Goal: Task Accomplishment & Management: Manage account settings

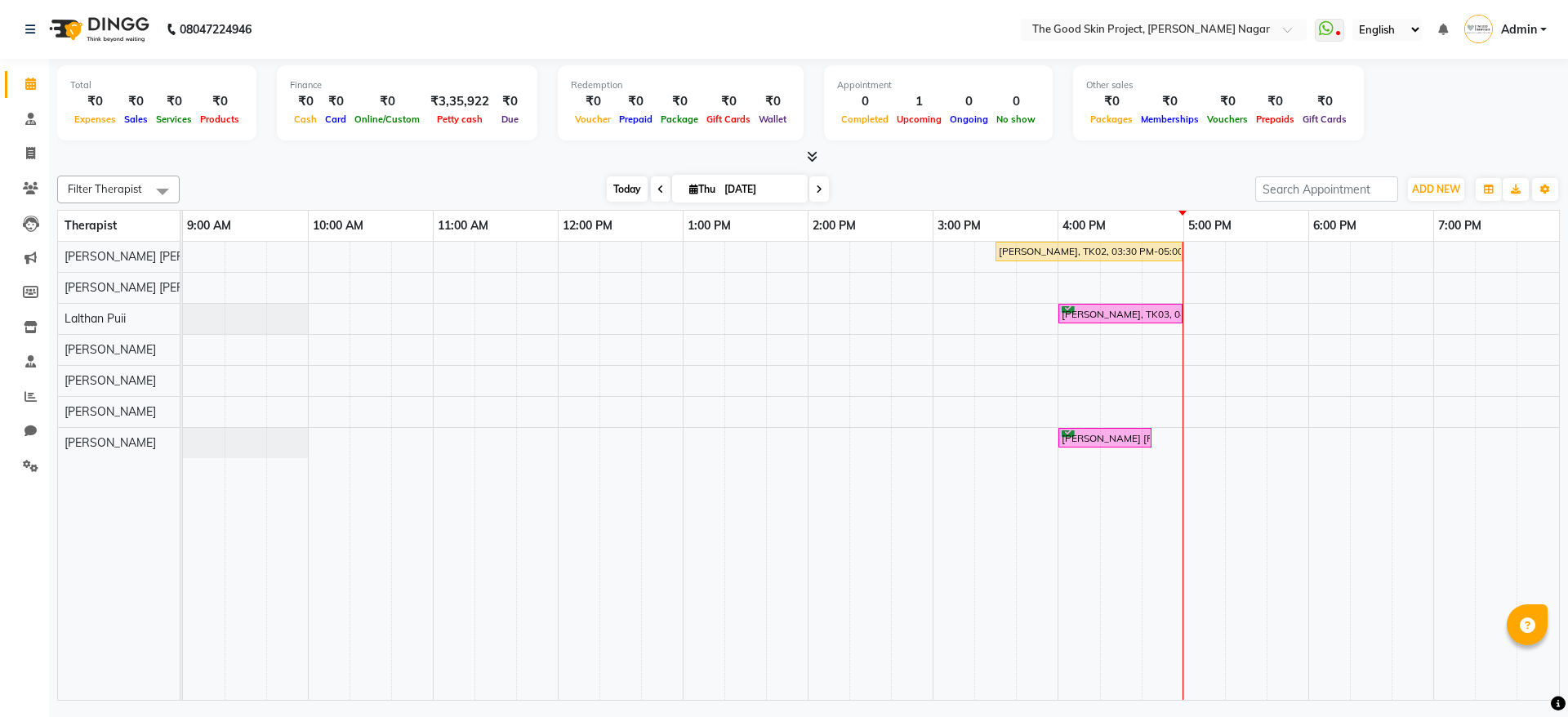
click at [620, 176] on span "Today" at bounding box center [627, 188] width 41 height 25
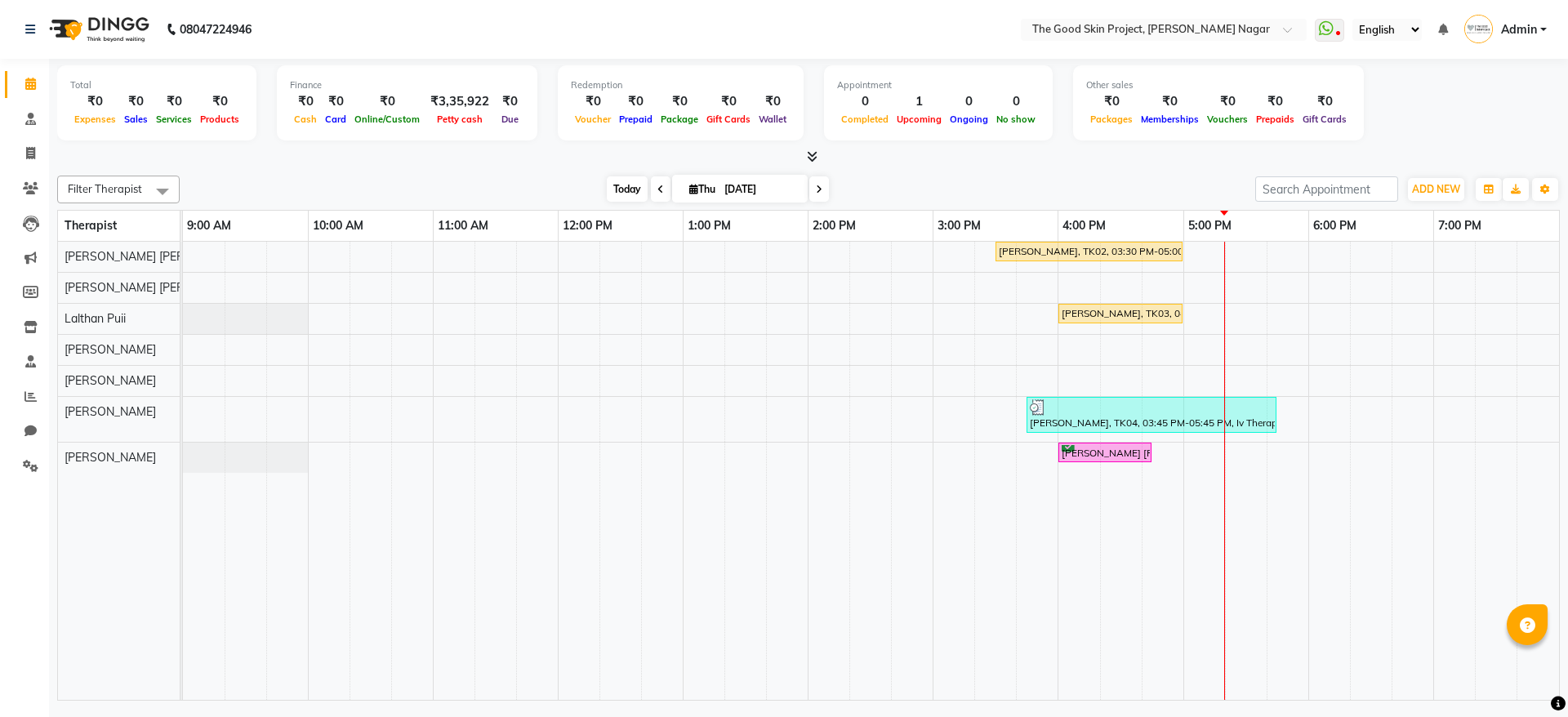
click at [622, 176] on span "Today" at bounding box center [627, 188] width 41 height 25
click at [643, 129] on div "Redemption ₹0 Voucher ₹0 Prepaid ₹0 Package ₹0 Gift Cards ₹0 Wallet" at bounding box center [680, 103] width 246 height 75
click at [629, 198] on span "Today" at bounding box center [627, 188] width 41 height 25
click at [607, 184] on span "Today" at bounding box center [627, 188] width 41 height 25
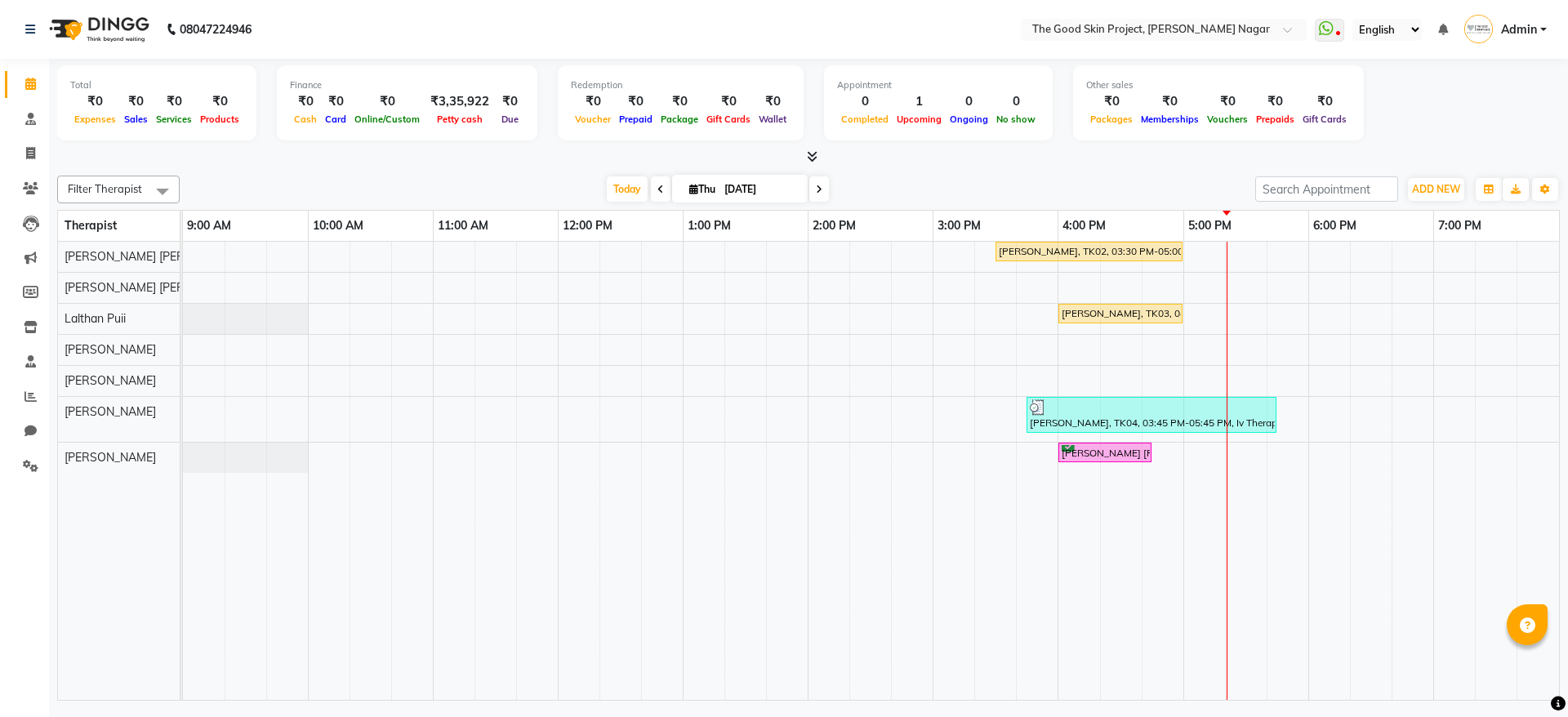
click at [769, 188] on input "[DATE]" at bounding box center [761, 189] width 82 height 25
select select "9"
select select "2025"
click at [778, 291] on span "6" at bounding box center [779, 293] width 26 height 26
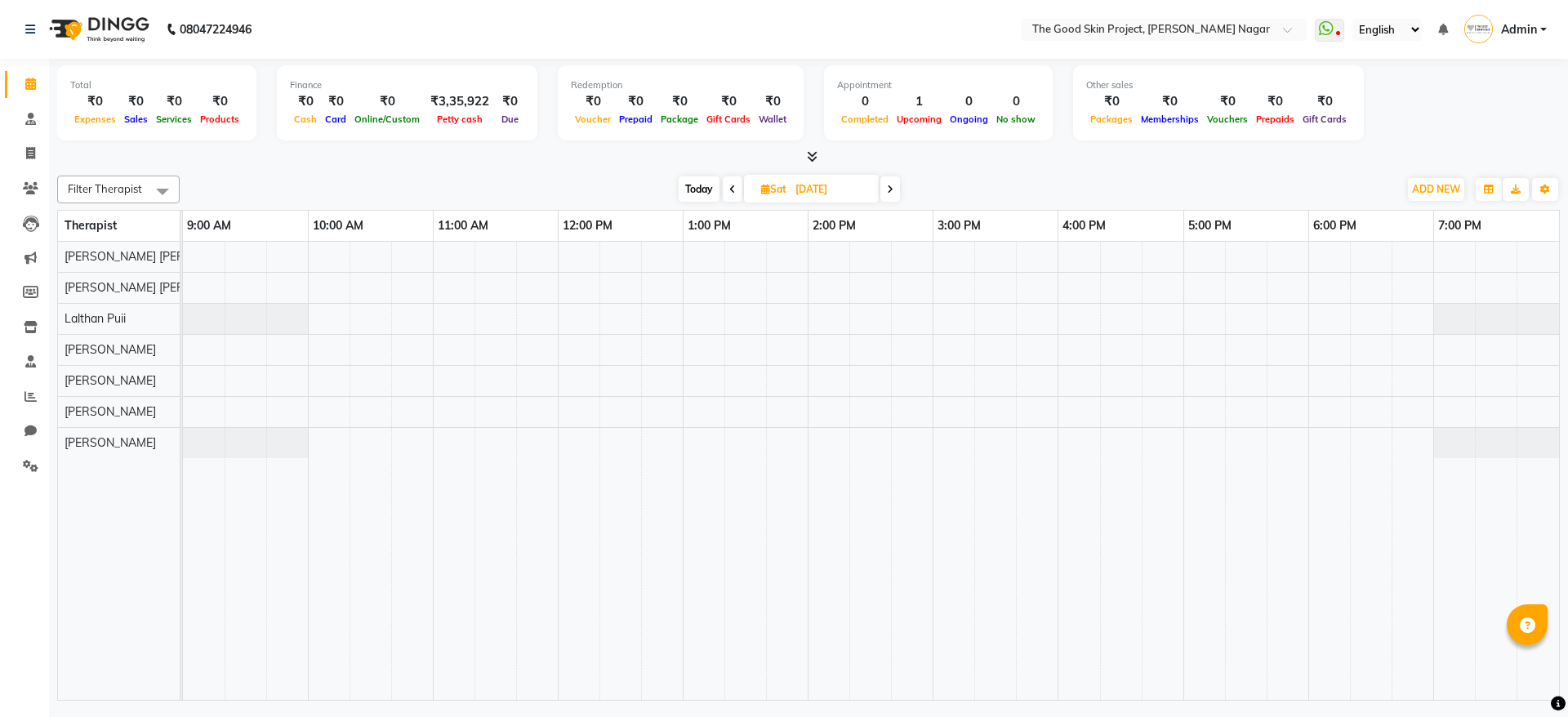
click at [1027, 179] on div "Today Sat 06-09-2025" at bounding box center [789, 189] width 1202 height 25
click at [706, 184] on span "Today" at bounding box center [699, 188] width 41 height 25
type input "[DATE]"
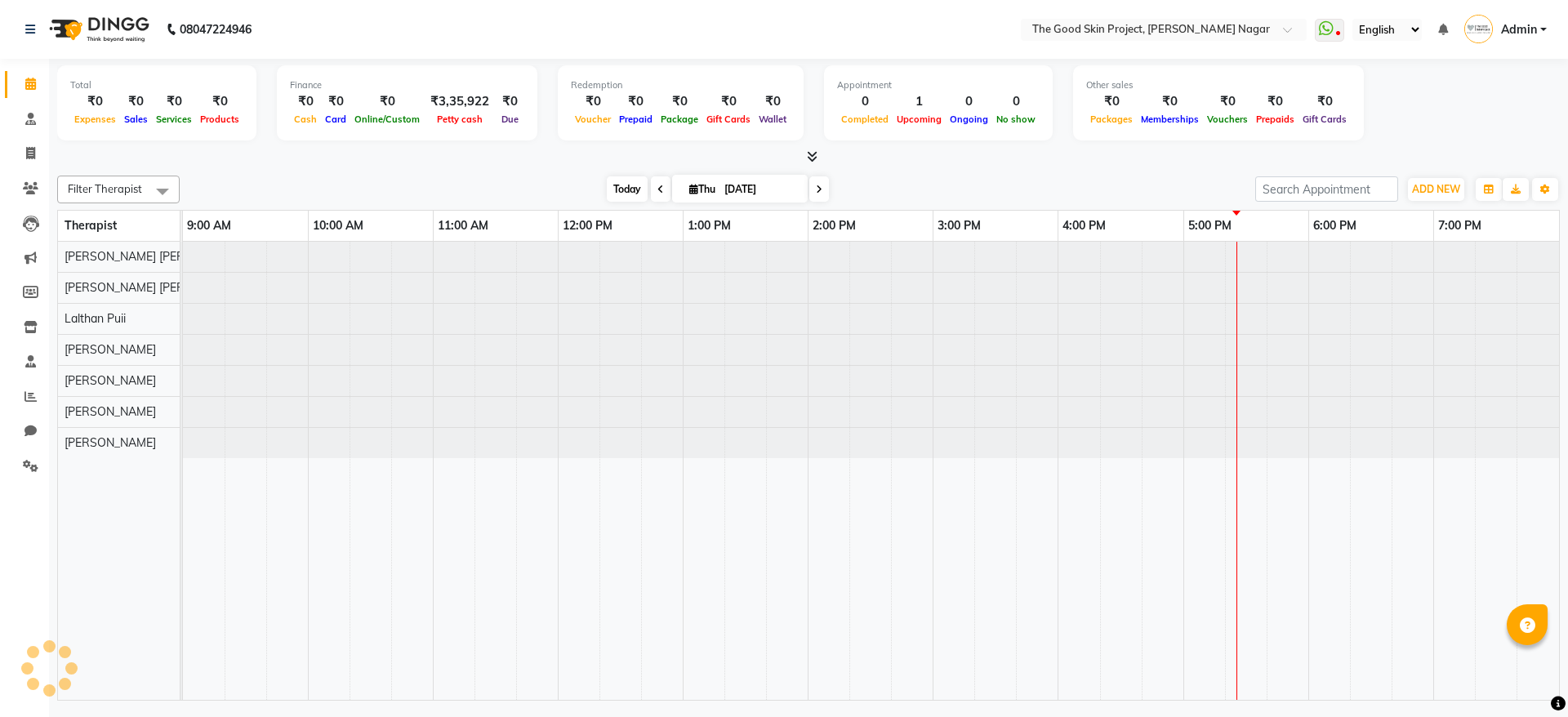
click at [625, 189] on span "Today" at bounding box center [627, 188] width 41 height 25
click at [607, 183] on span "Today" at bounding box center [627, 188] width 41 height 25
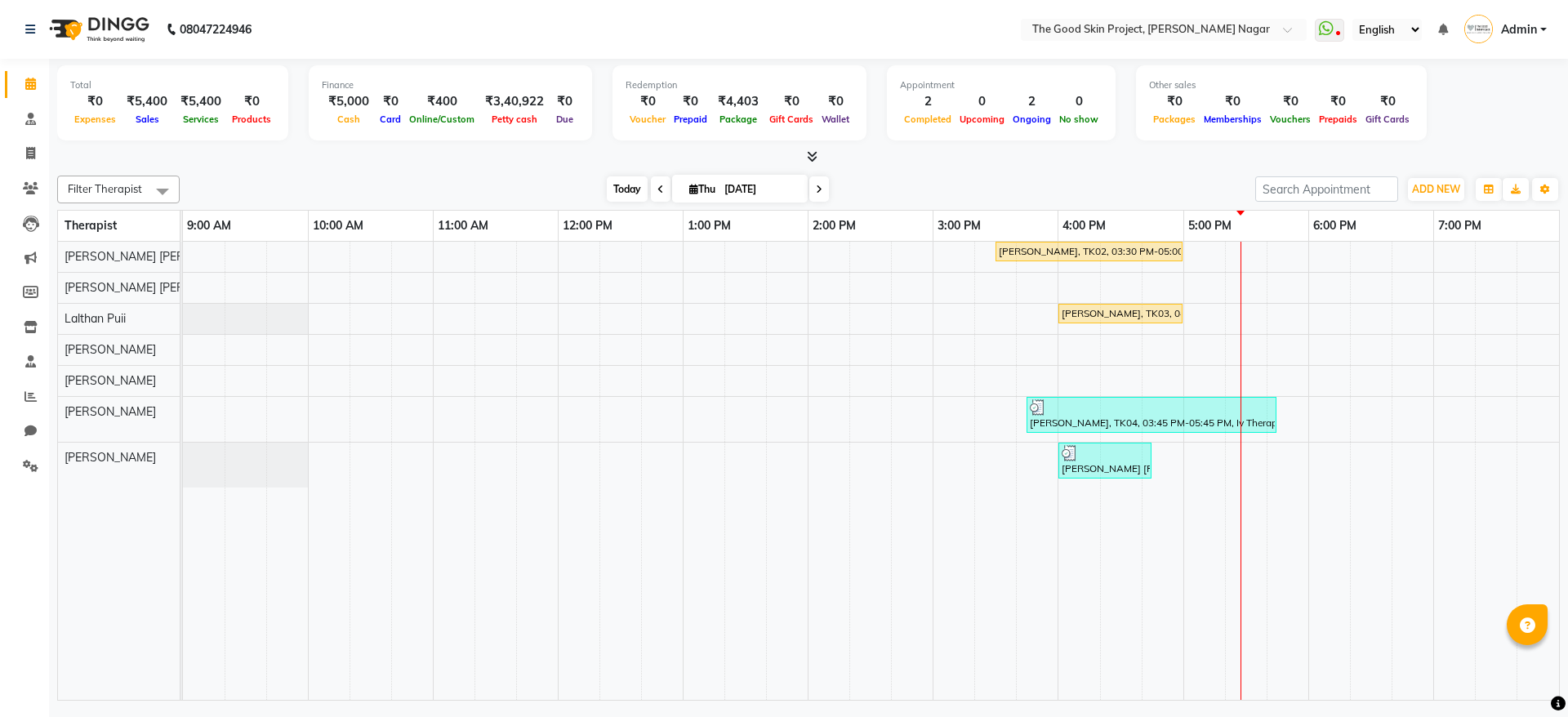
click at [625, 188] on span "Today" at bounding box center [627, 188] width 41 height 25
click at [1113, 459] on div at bounding box center [1105, 453] width 87 height 16
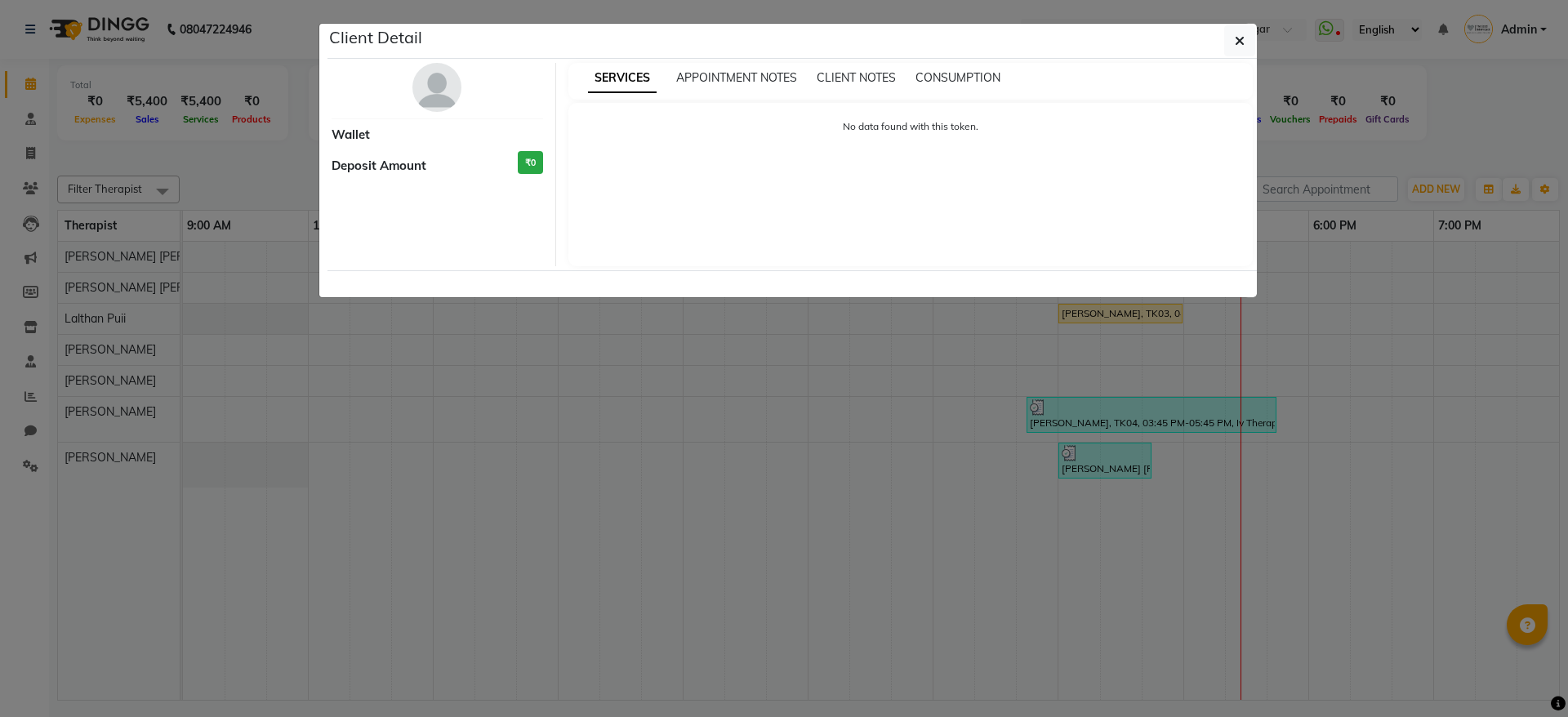
select select "3"
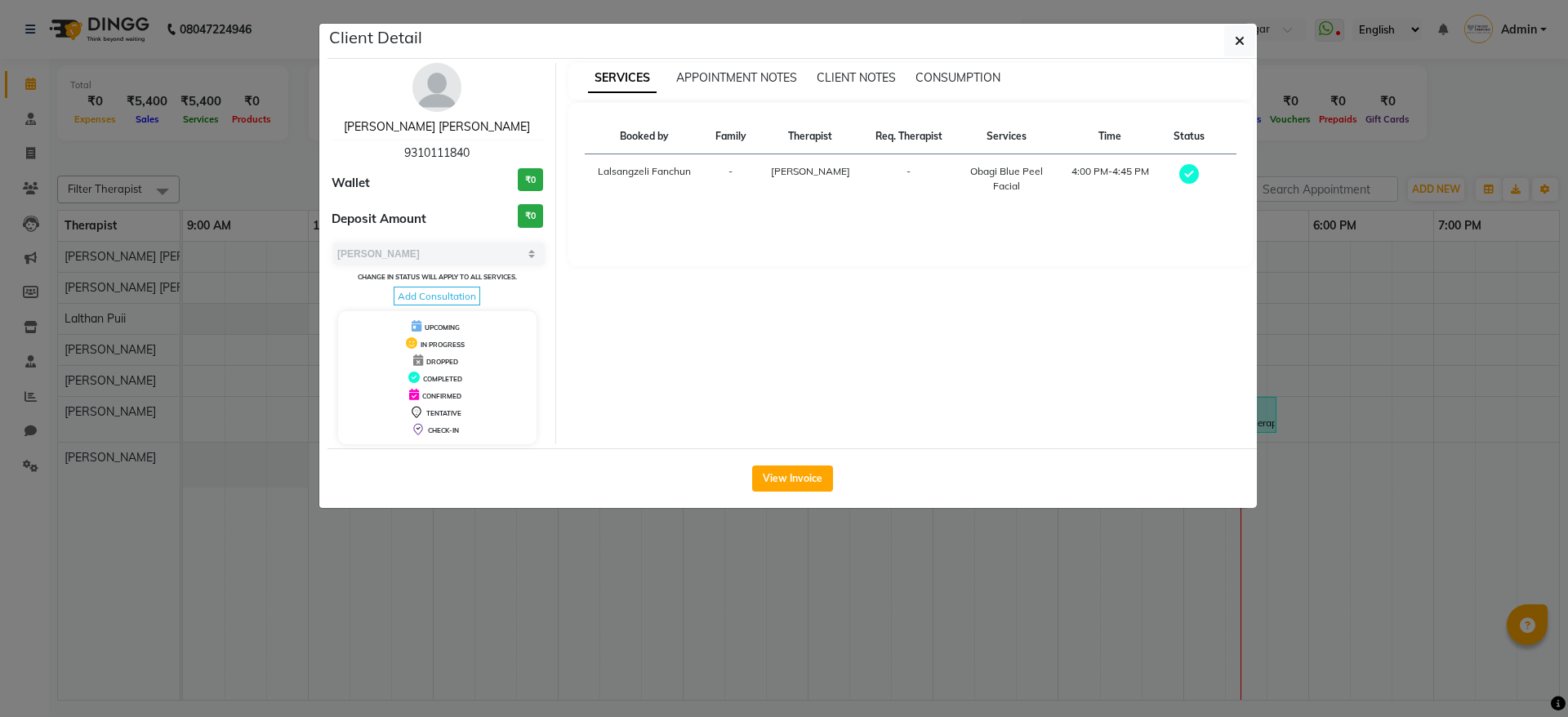
click at [424, 126] on link "[PERSON_NAME] [PERSON_NAME]" at bounding box center [436, 126] width 186 height 15
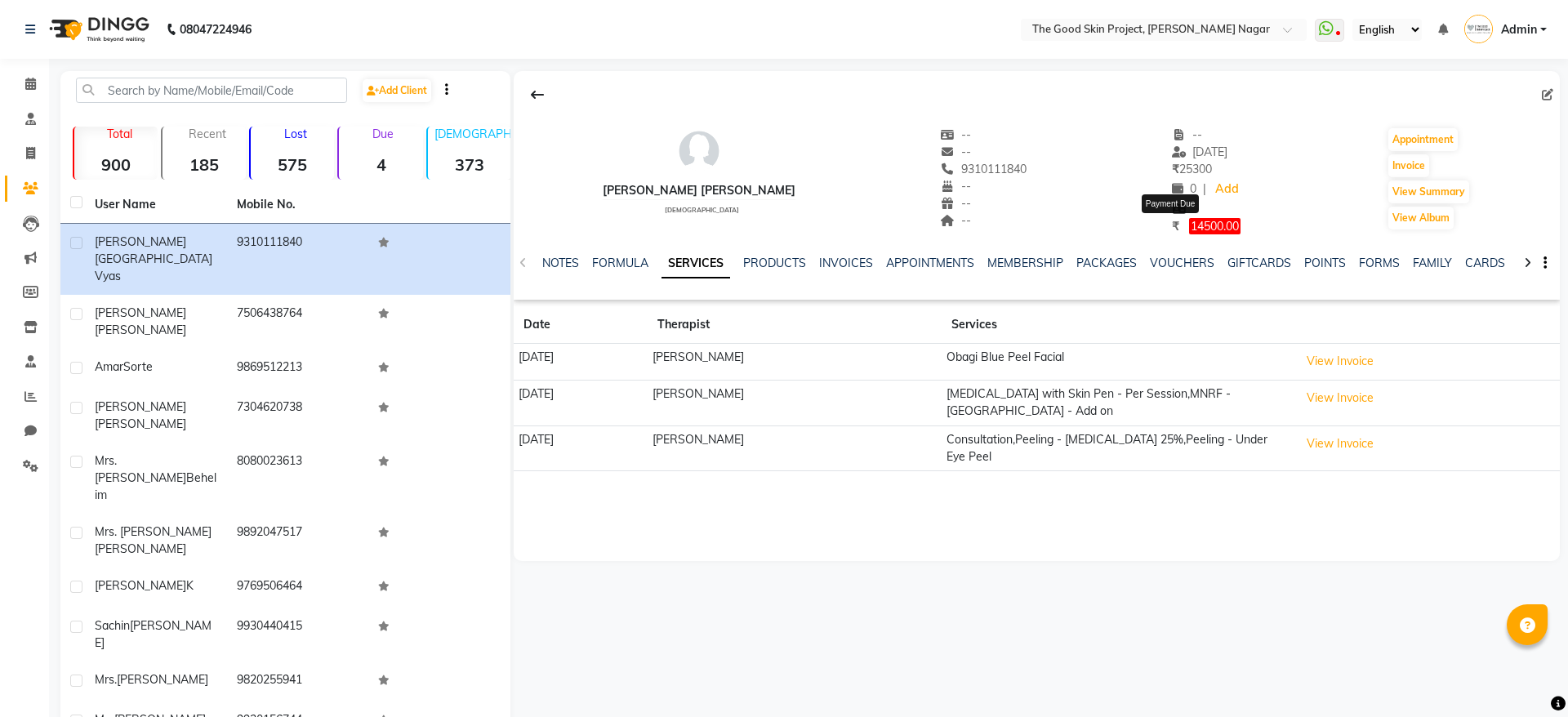
click at [1189, 226] on span "14500.00" at bounding box center [1215, 226] width 52 height 16
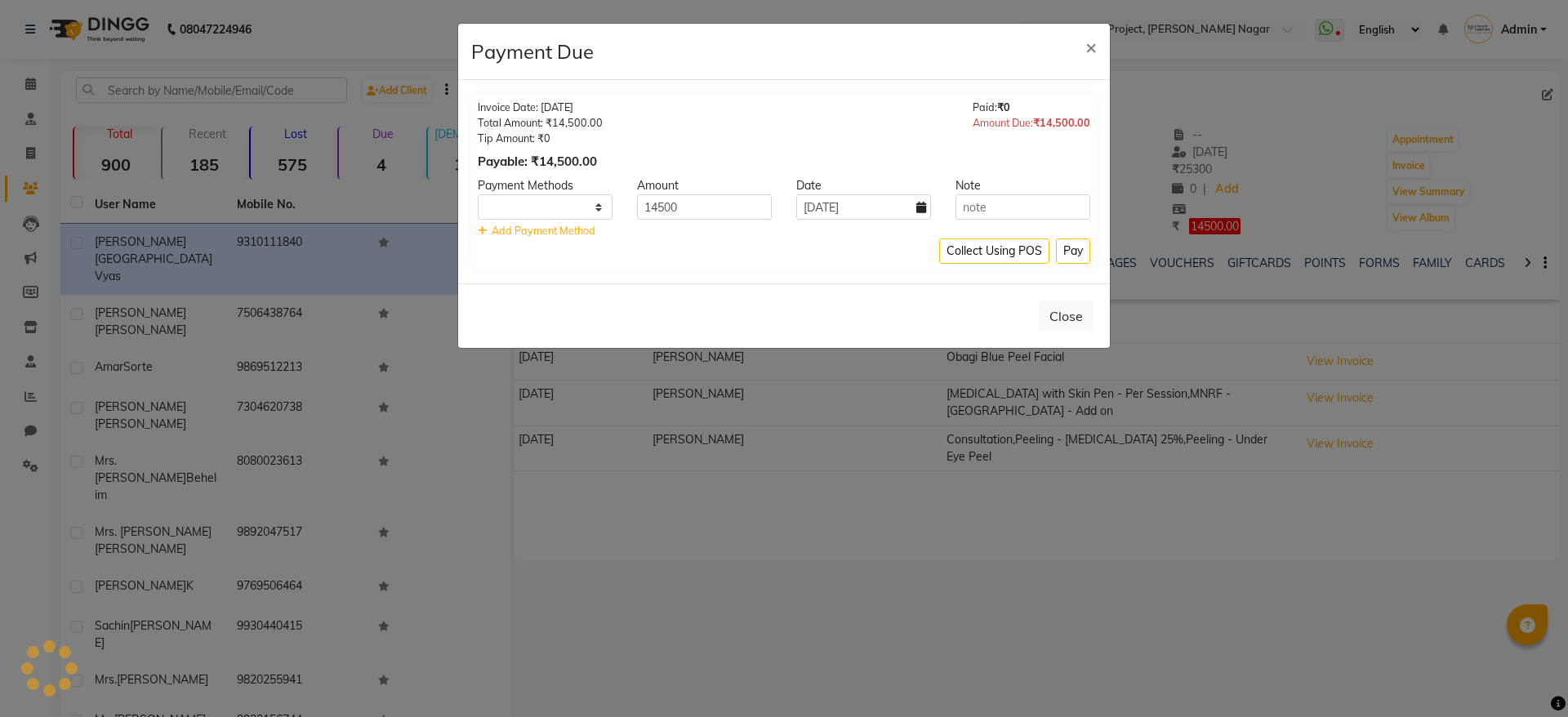
select select "1"
click at [1102, 53] on button "×" at bounding box center [1091, 47] width 38 height 46
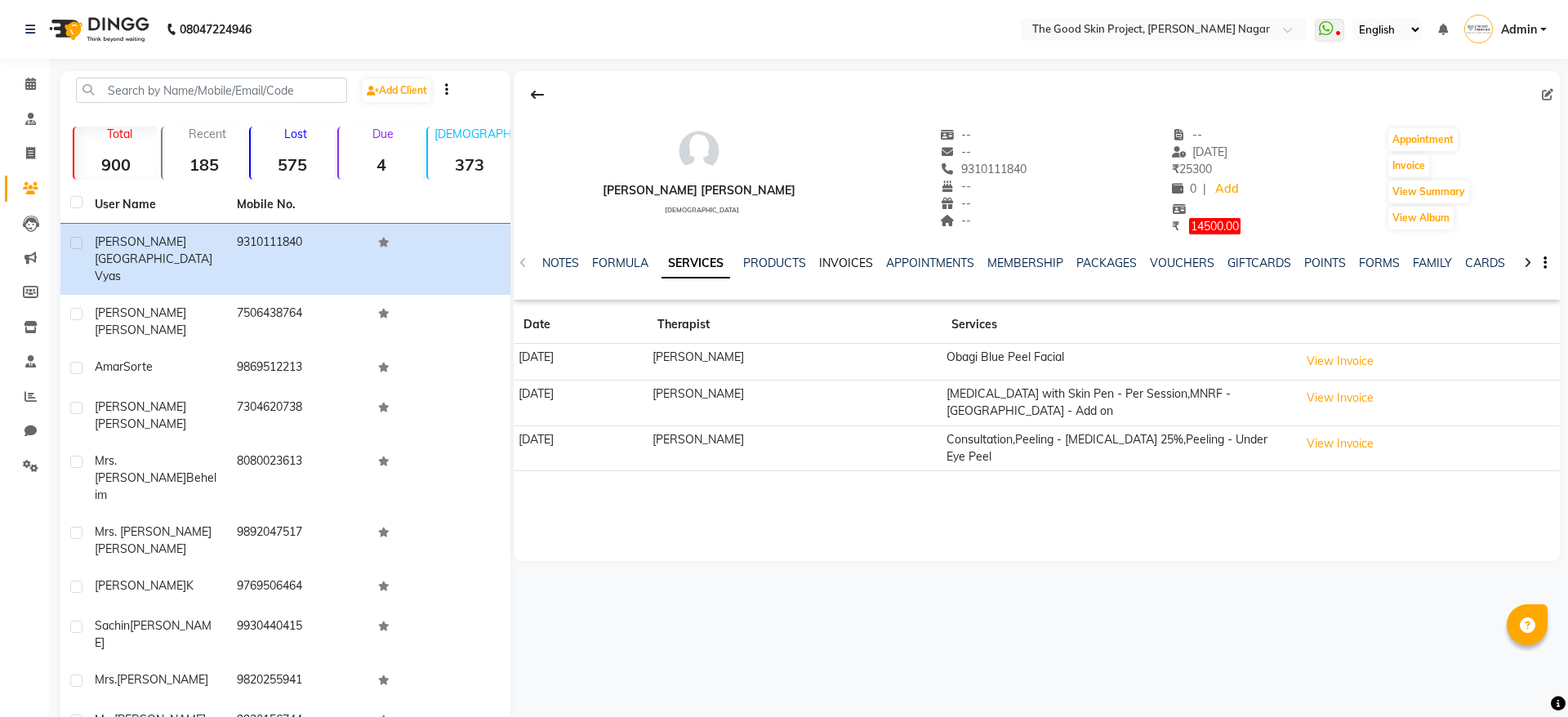
click at [866, 266] on link "INVOICES" at bounding box center [846, 263] width 54 height 15
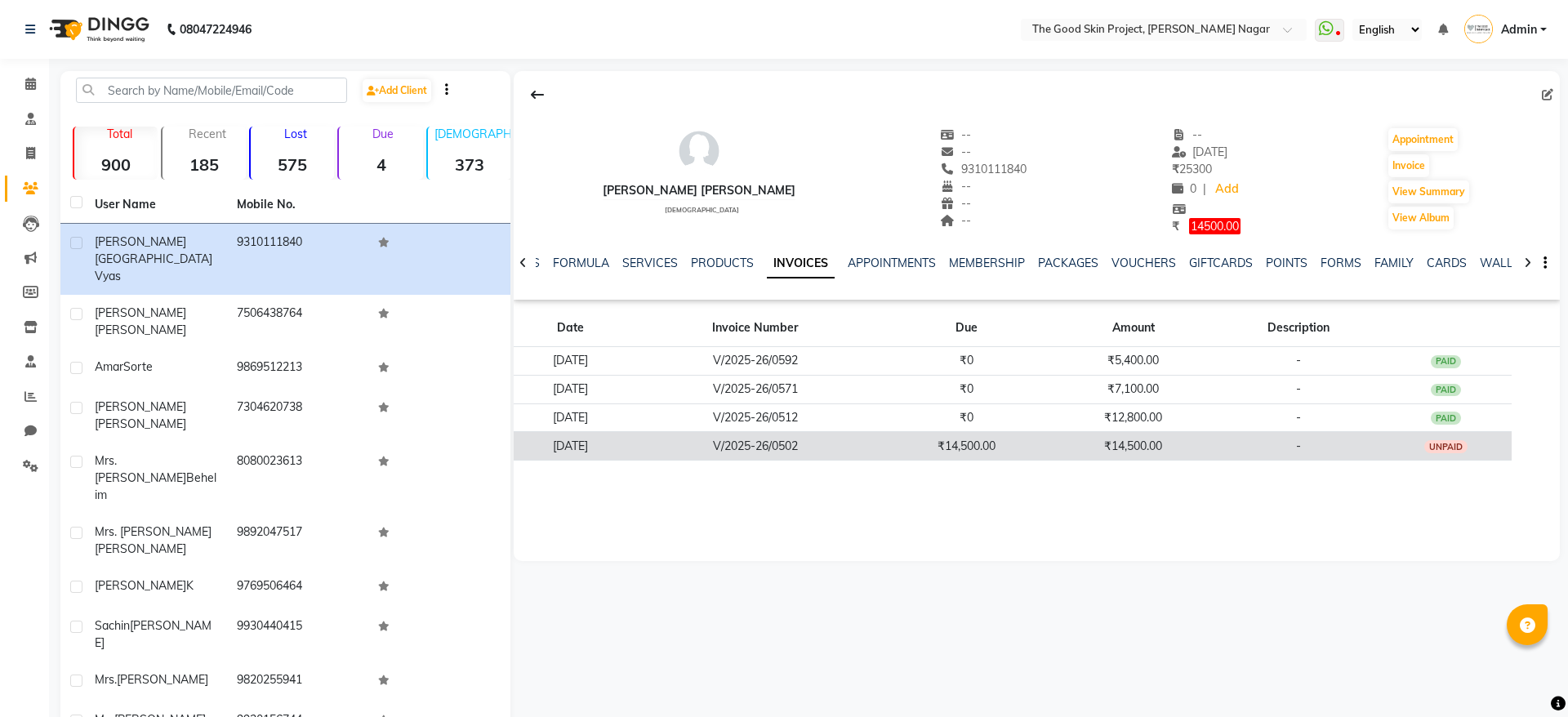
click at [1098, 438] on td "₹14,500.00" at bounding box center [1133, 446] width 166 height 29
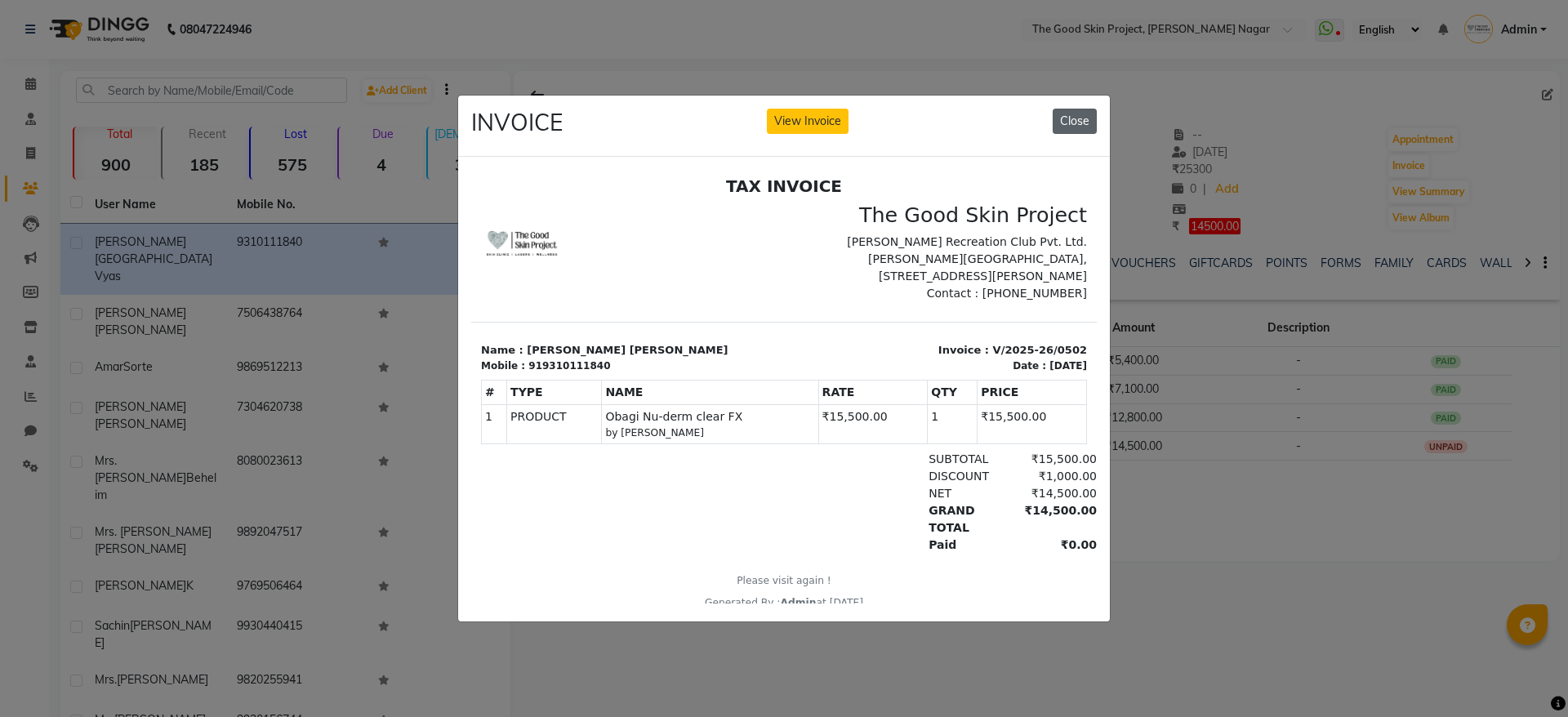
click at [1076, 113] on button "Close" at bounding box center [1075, 121] width 44 height 25
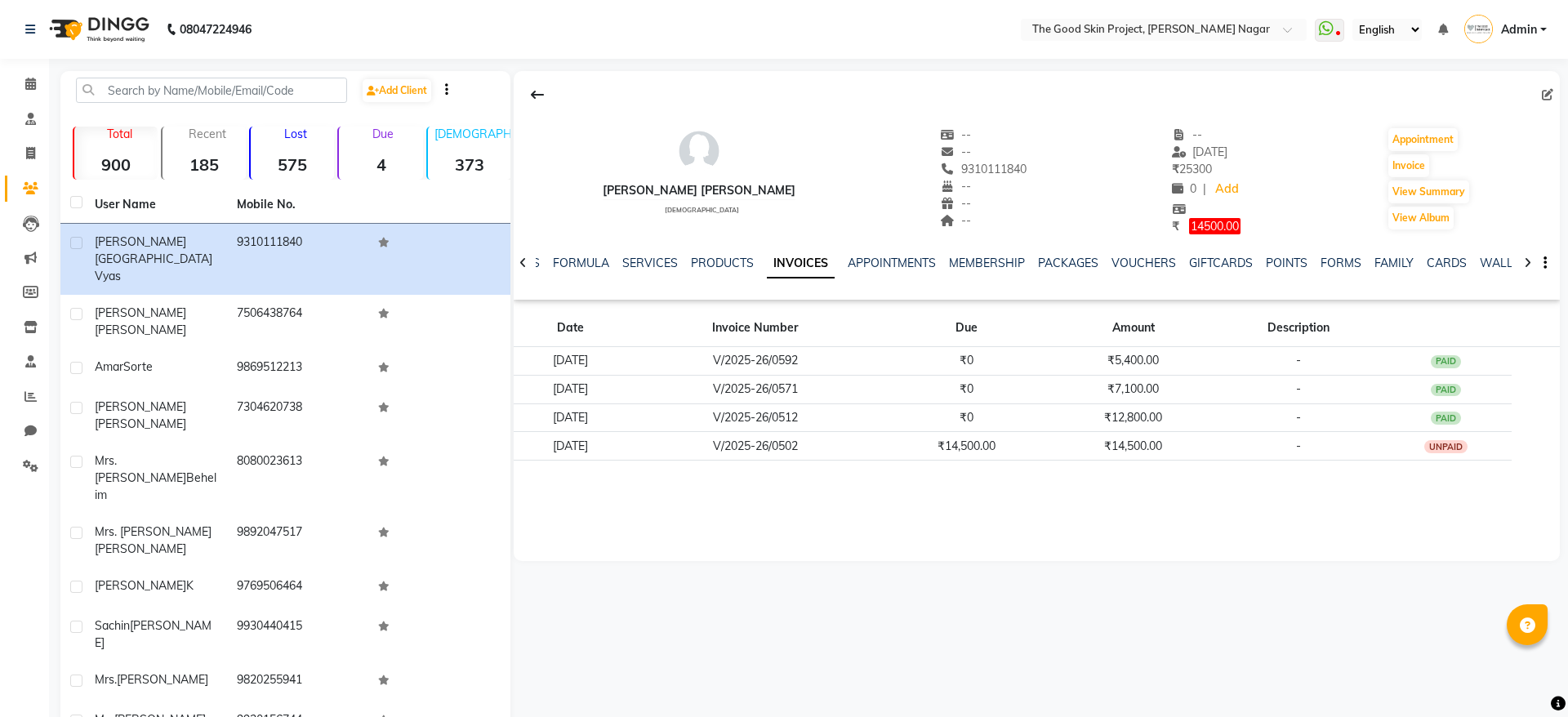
click at [1189, 221] on span "14500.00" at bounding box center [1215, 226] width 52 height 16
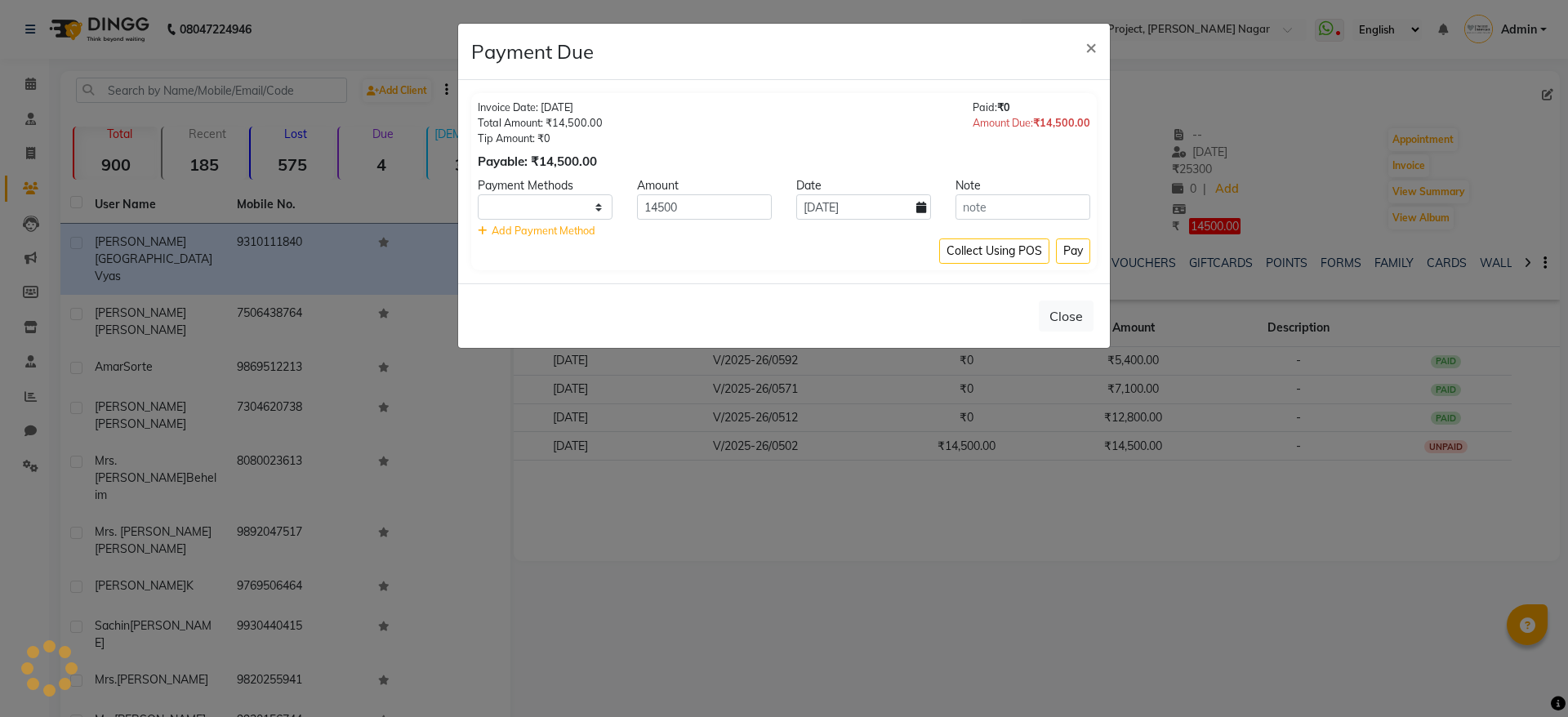
select select "1"
click at [842, 204] on input "[DATE]" at bounding box center [863, 206] width 134 height 25
select select "9"
select select "2025"
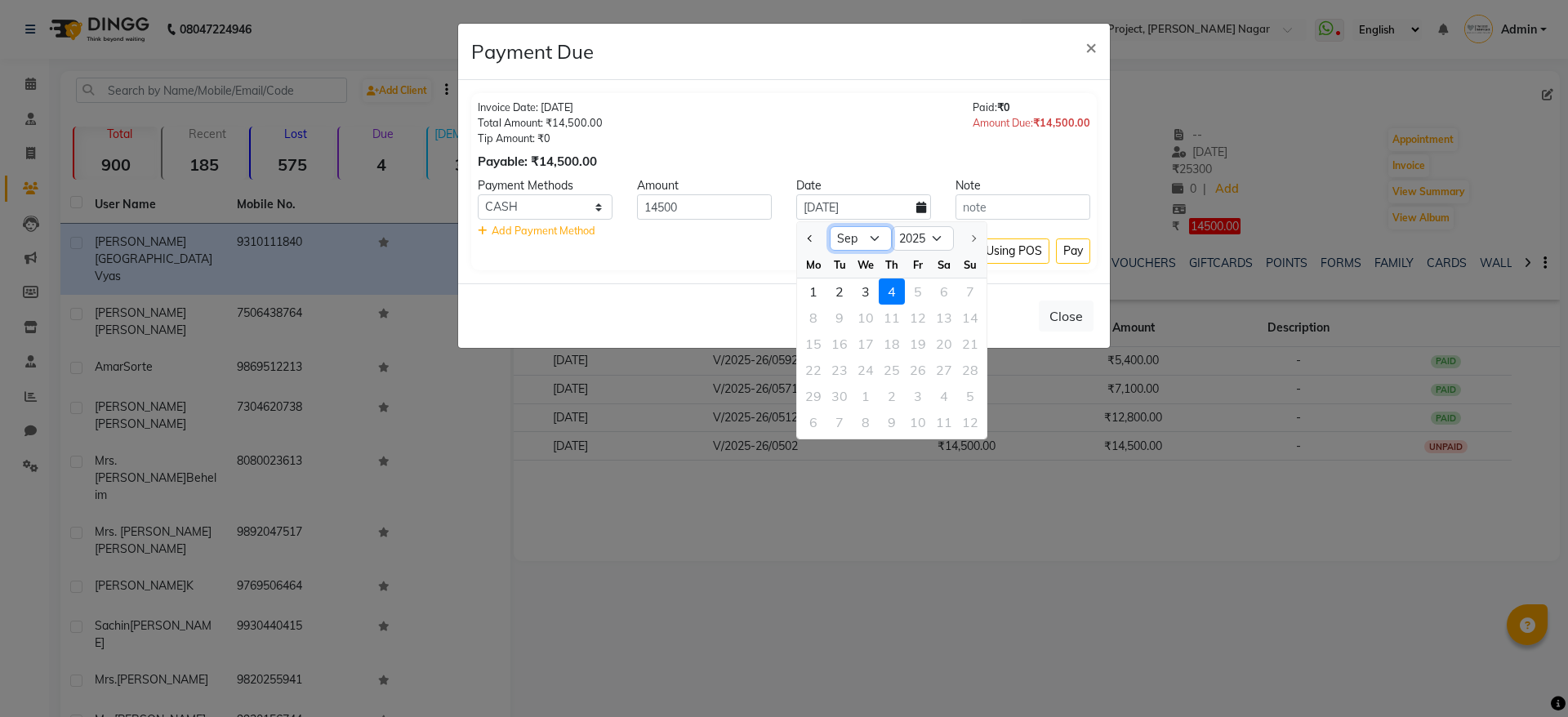
click at [863, 238] on select "Jan Feb Mar Apr May Jun [DATE] Aug Sep" at bounding box center [861, 238] width 62 height 25
select select "8"
click at [829, 226] on select "Jan Feb Mar Apr May Jun [DATE] Aug Sep" at bounding box center [861, 238] width 62 height 25
click at [874, 316] on div "6" at bounding box center [866, 318] width 26 height 26
type input "[DATE]"
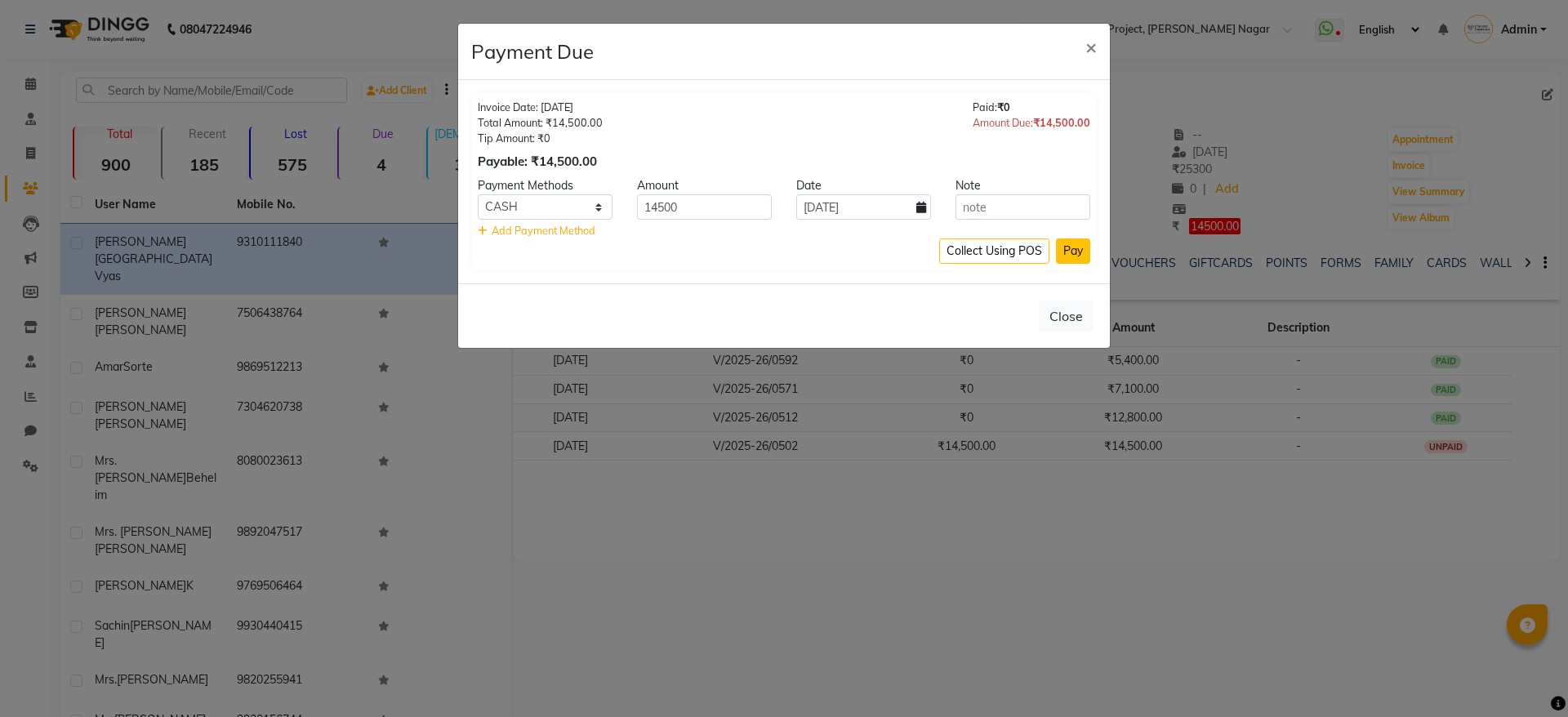
click at [1084, 253] on button "Pay" at bounding box center [1073, 251] width 34 height 25
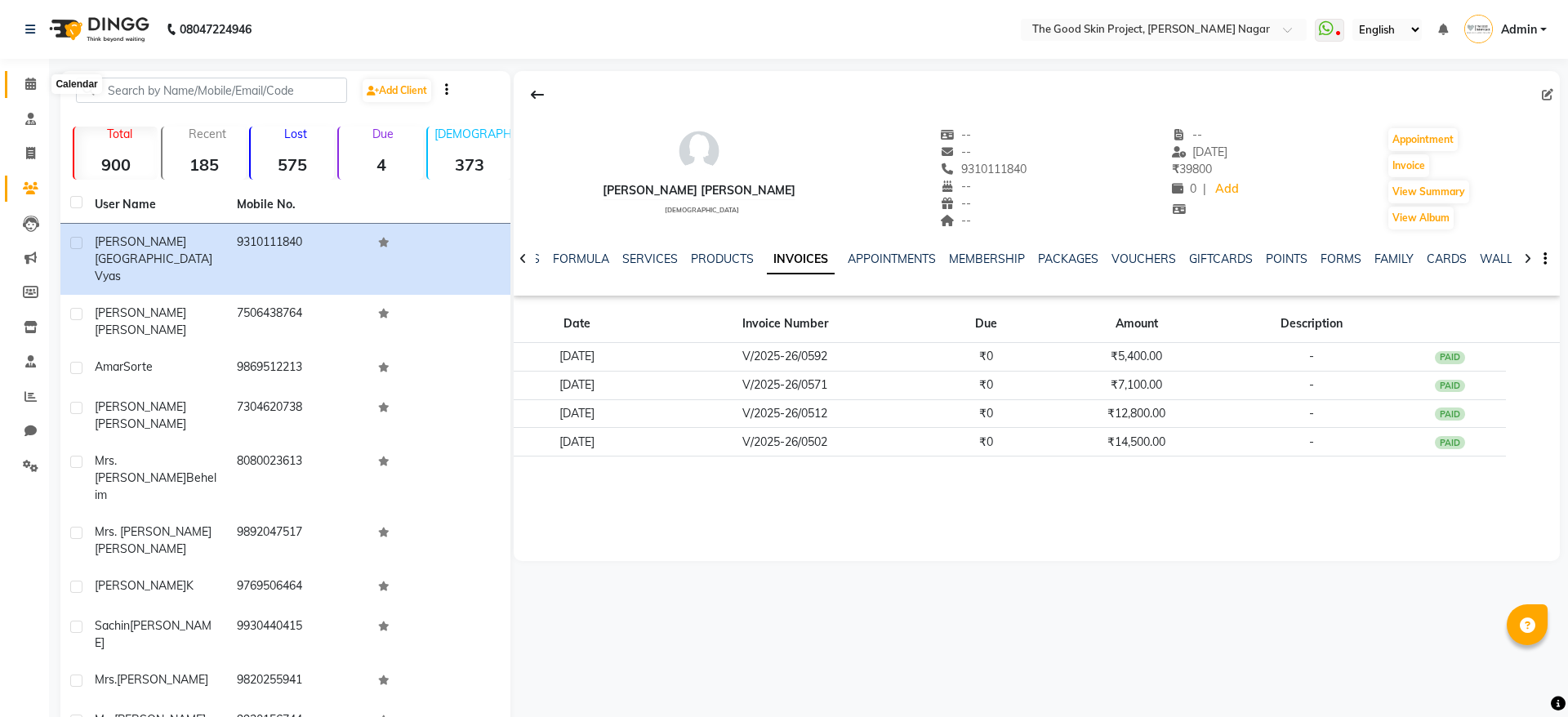
click at [28, 88] on icon at bounding box center [30, 84] width 11 height 12
